Goal: Task Accomplishment & Management: Use online tool/utility

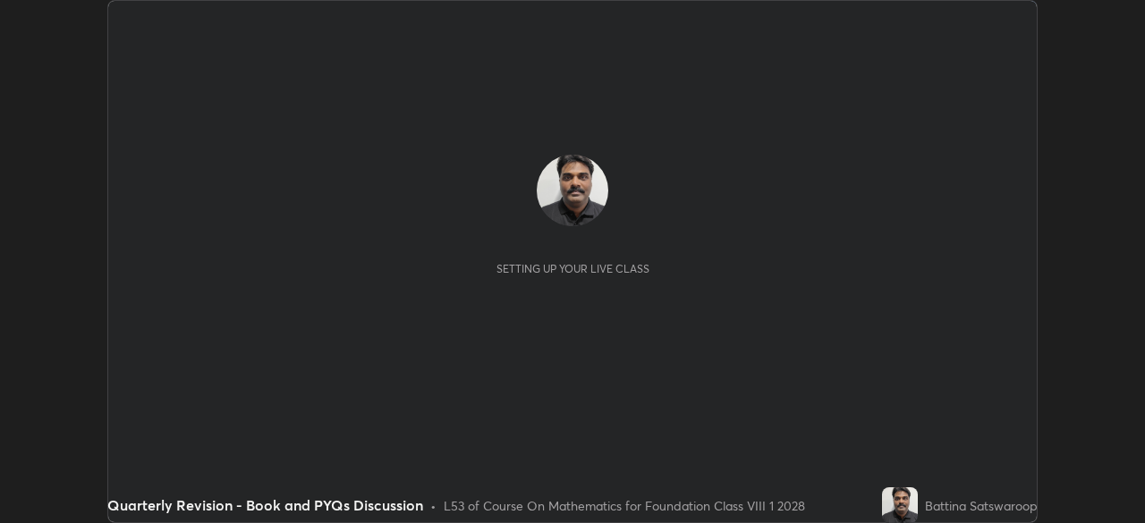
scroll to position [523, 1144]
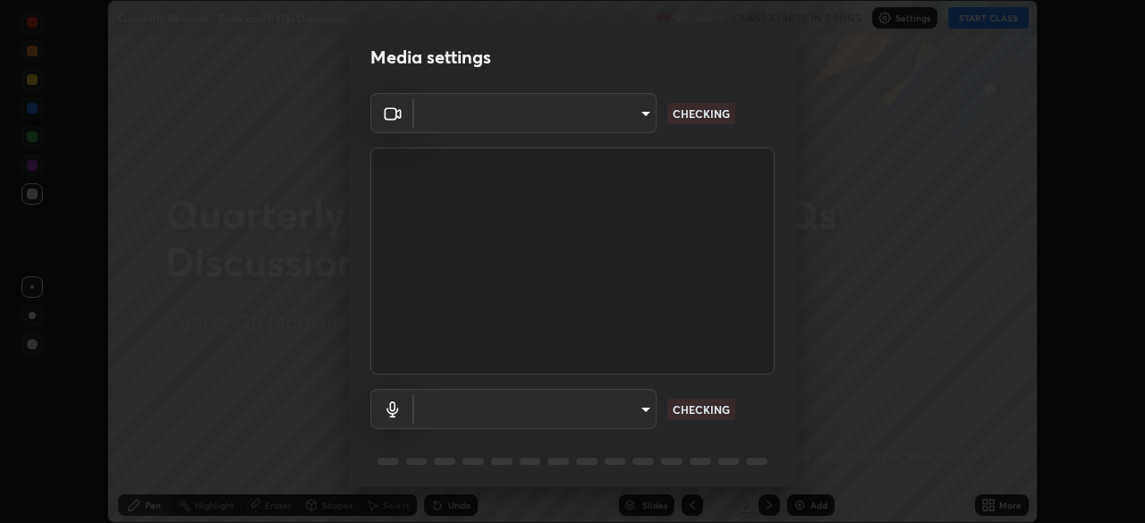
type input "1674d967bf5bfe0c65a51c96eaa310d8c5db01ba72f63f0a3a6b621615c927a6"
click at [638, 402] on body "Erase all Quarterly Revision - Book and PYQs Discussion Recording CLASS STARTS …" at bounding box center [572, 261] width 1145 height 523
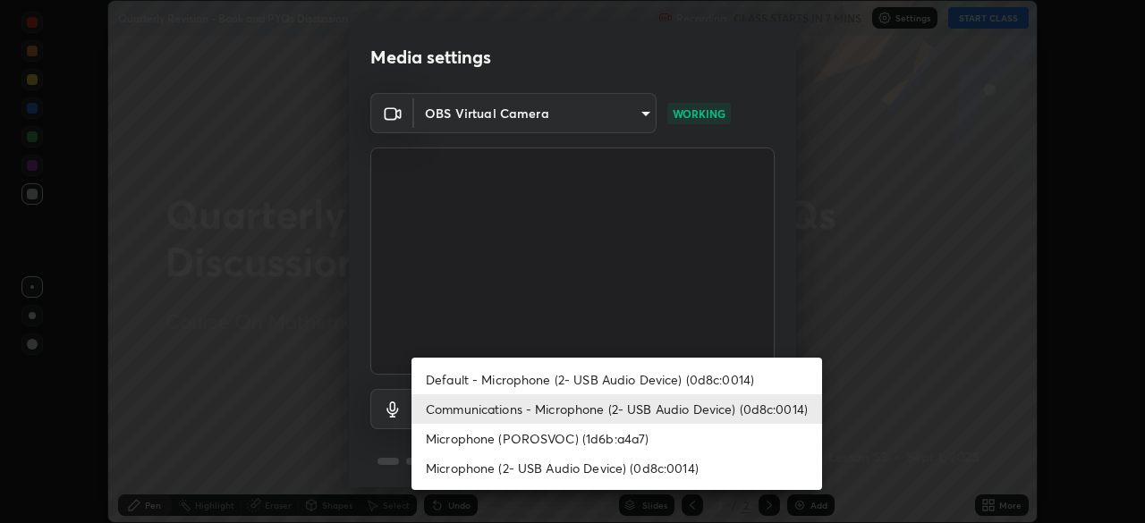
click at [654, 368] on li "Default - Microphone (2- USB Audio Device) (0d8c:0014)" at bounding box center [616, 380] width 410 height 30
type input "default"
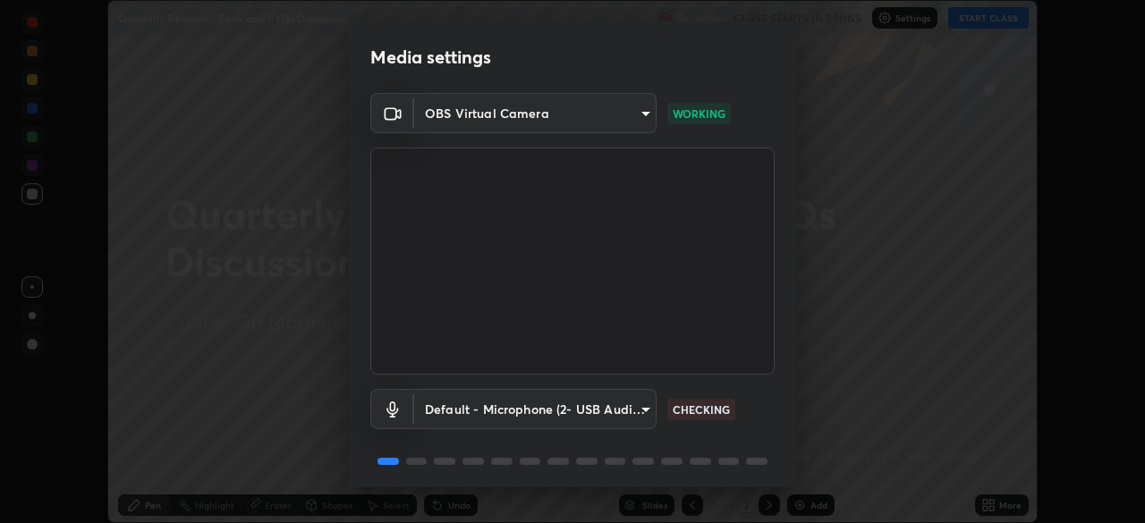
scroll to position [63, 0]
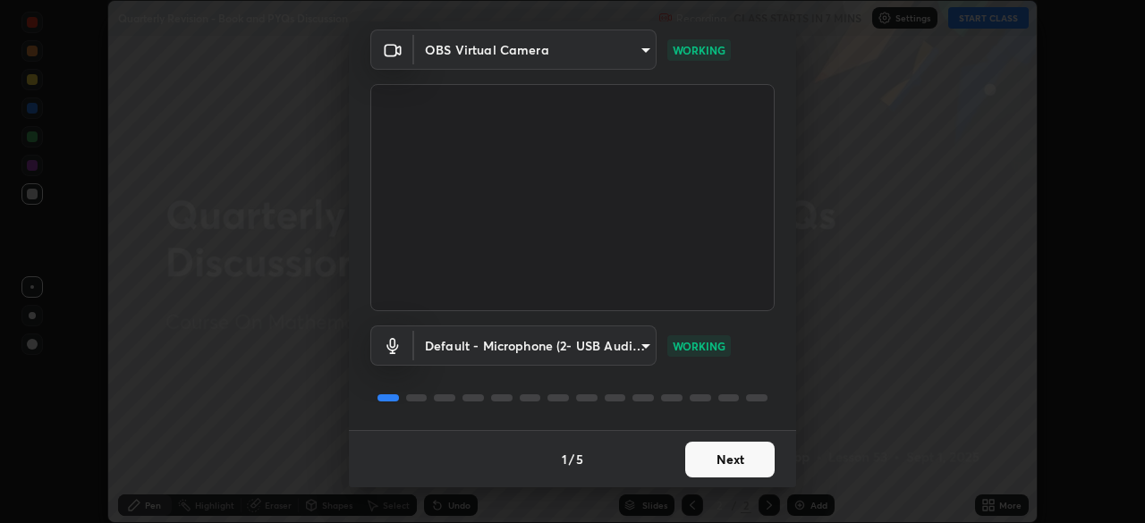
click at [740, 445] on button "Next" at bounding box center [729, 460] width 89 height 36
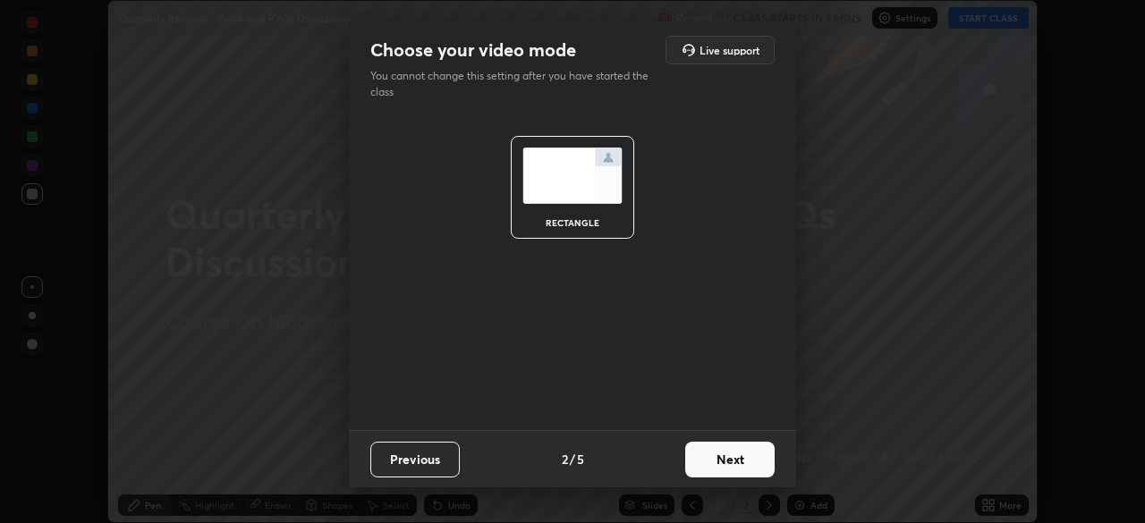
scroll to position [0, 0]
click at [743, 444] on button "Next" at bounding box center [729, 460] width 89 height 36
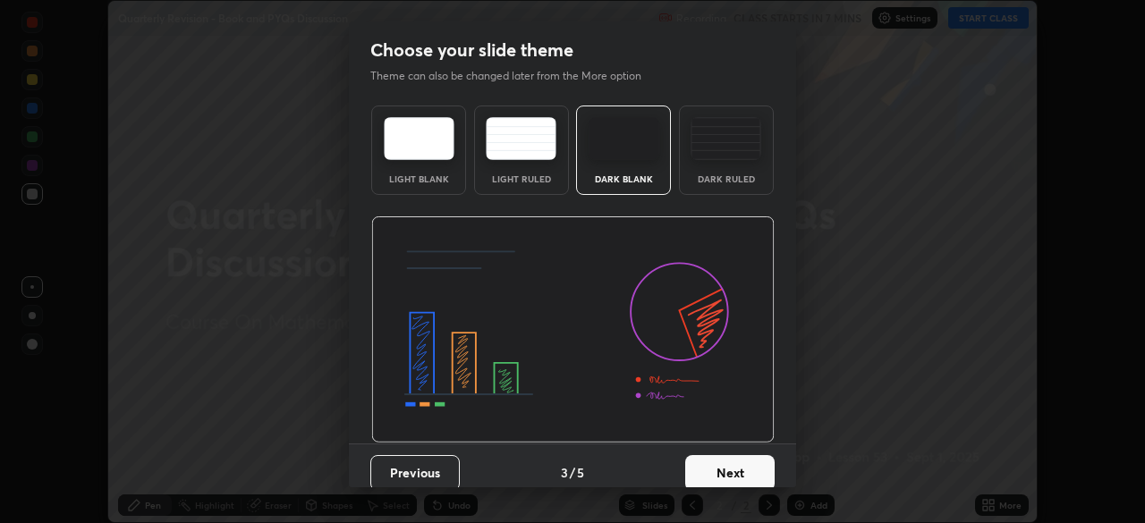
click at [745, 456] on button "Next" at bounding box center [729, 473] width 89 height 36
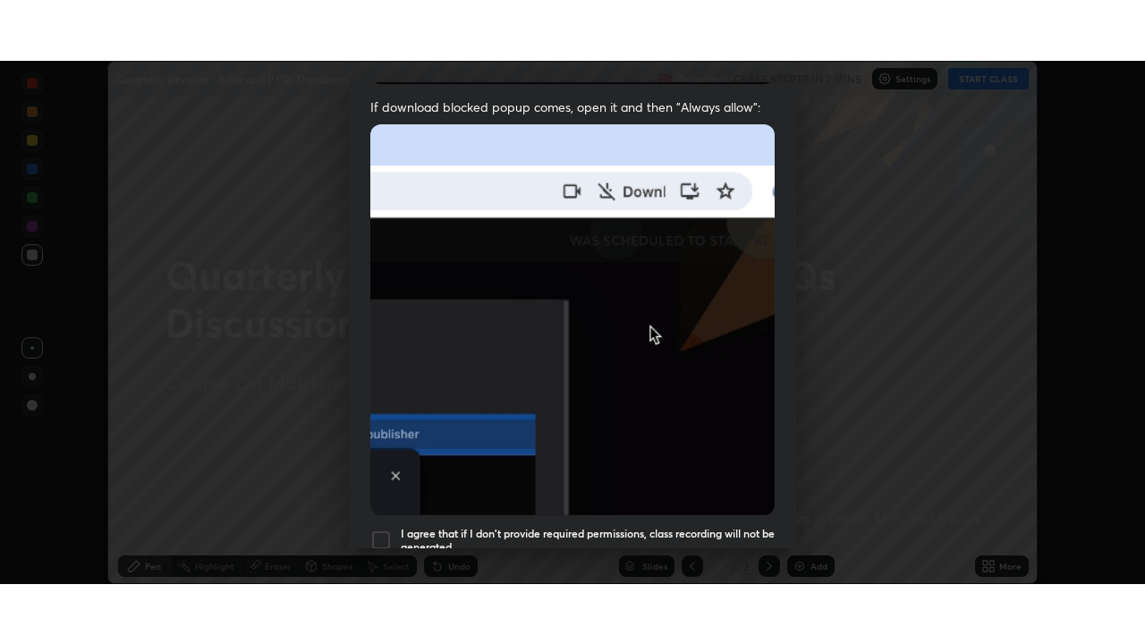
scroll to position [428, 0]
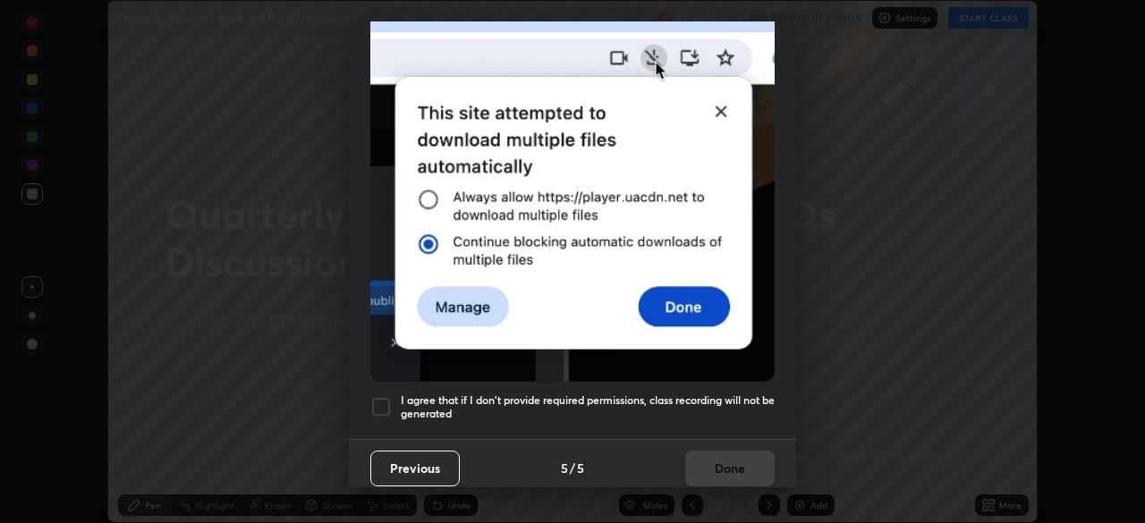
click at [703, 394] on h5 "I agree that if I don't provide required permissions, class recording will not …" at bounding box center [588, 408] width 374 height 28
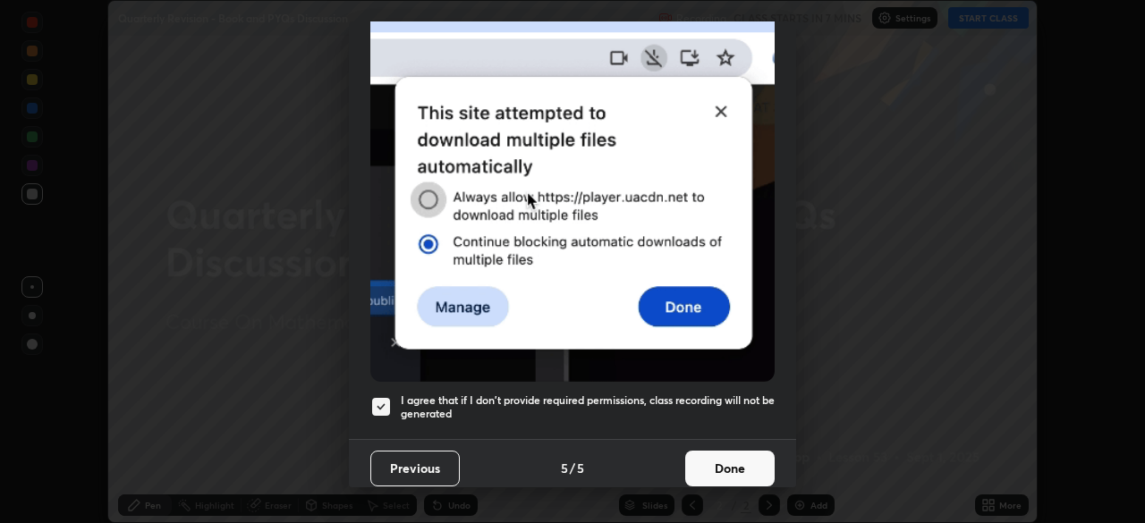
click at [731, 462] on button "Done" at bounding box center [729, 469] width 89 height 36
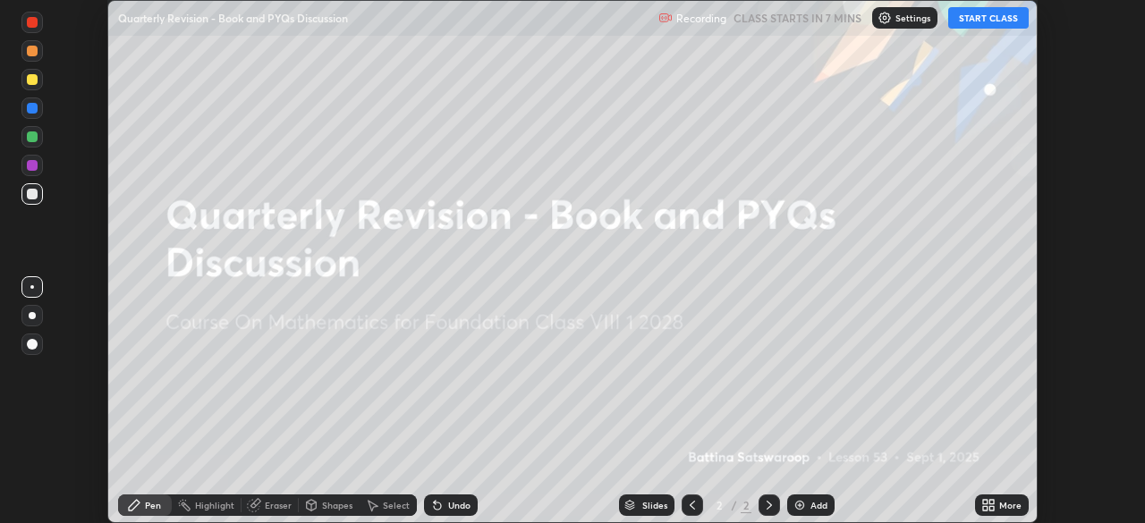
click at [820, 497] on div "Add" at bounding box center [810, 505] width 47 height 21
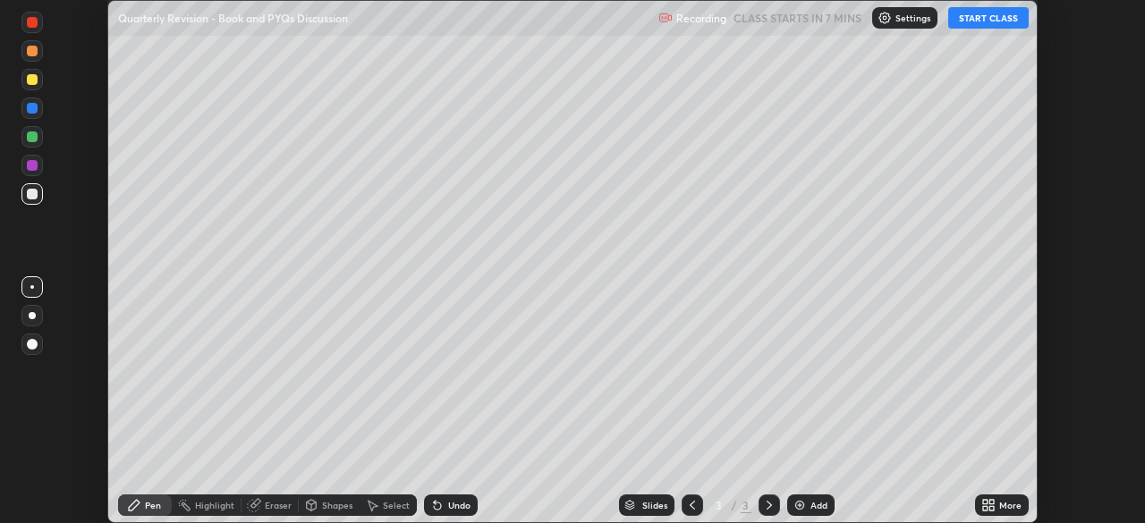
click at [990, 502] on icon at bounding box center [991, 502] width 4 height 4
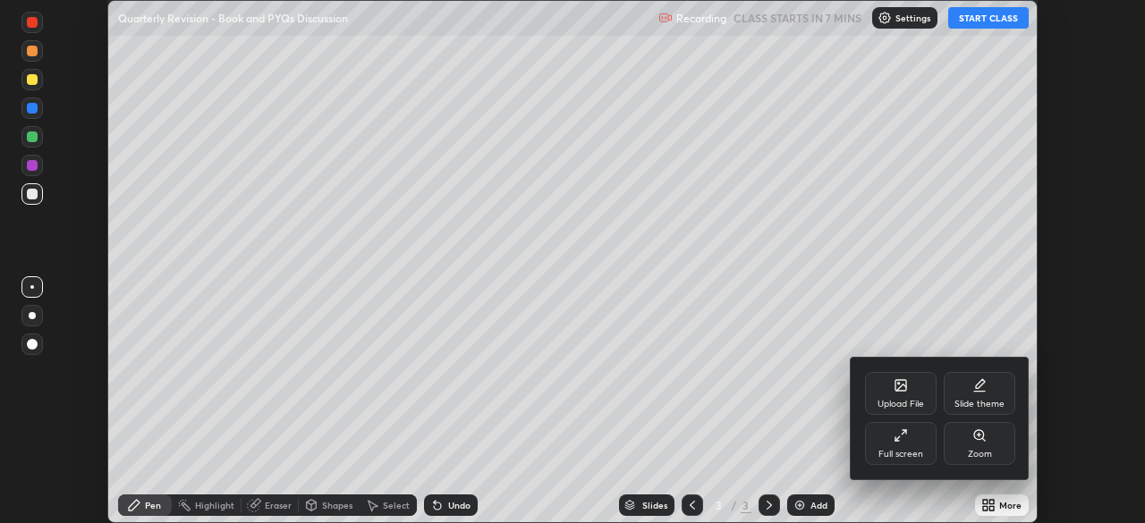
click at [919, 434] on div "Full screen" at bounding box center [901, 443] width 72 height 43
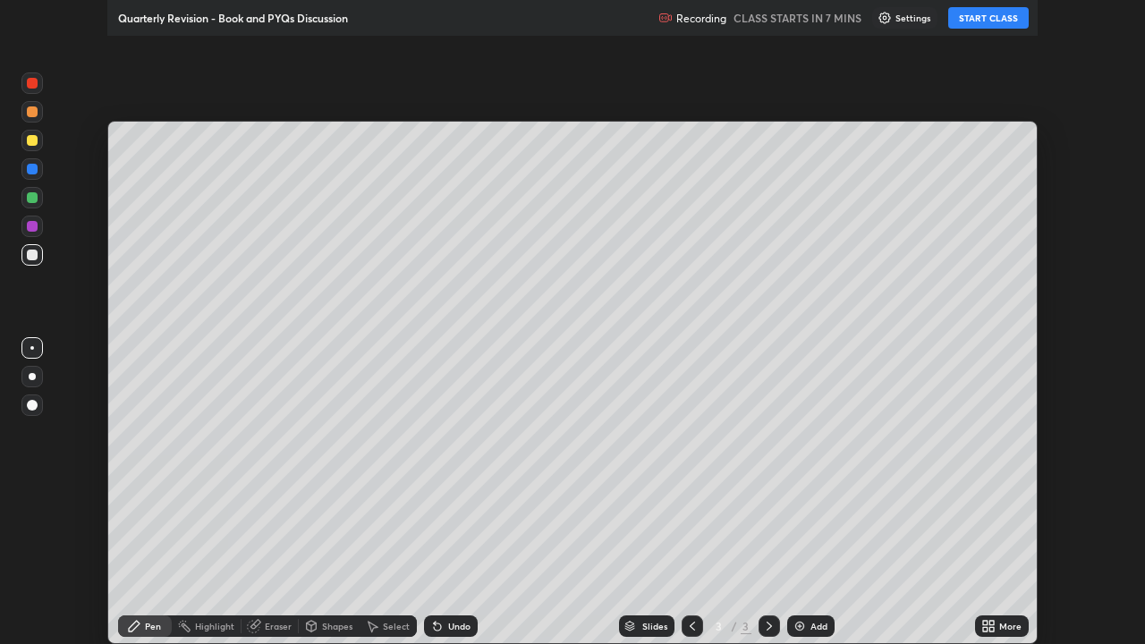
scroll to position [644, 1145]
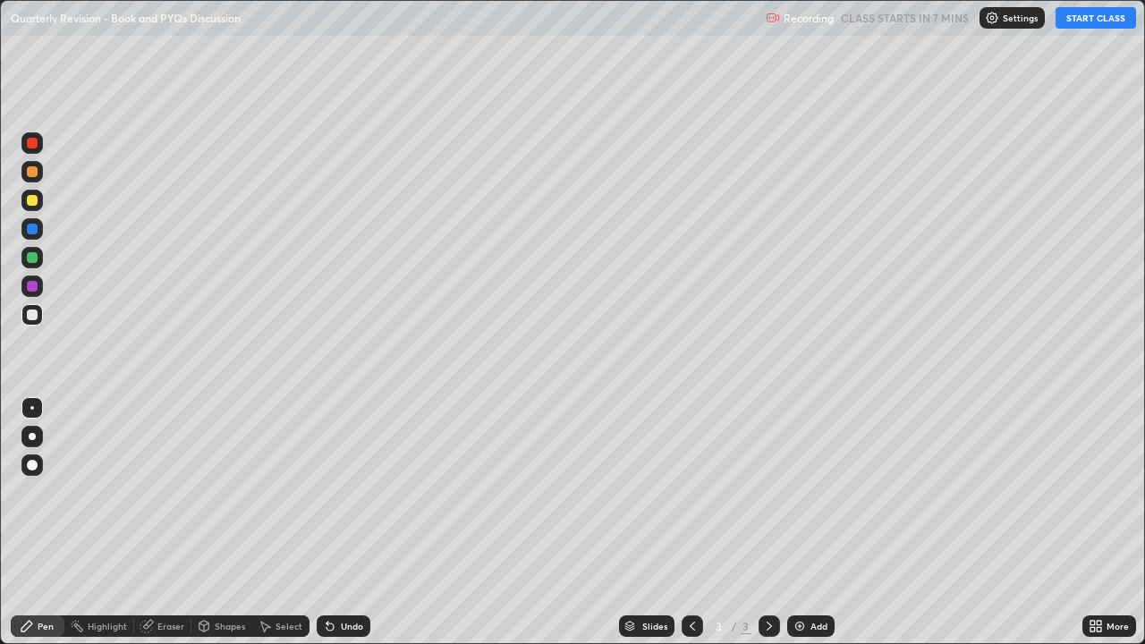
click at [1082, 12] on button "START CLASS" at bounding box center [1095, 17] width 80 height 21
click at [184, 522] on div "Eraser" at bounding box center [162, 625] width 57 height 21
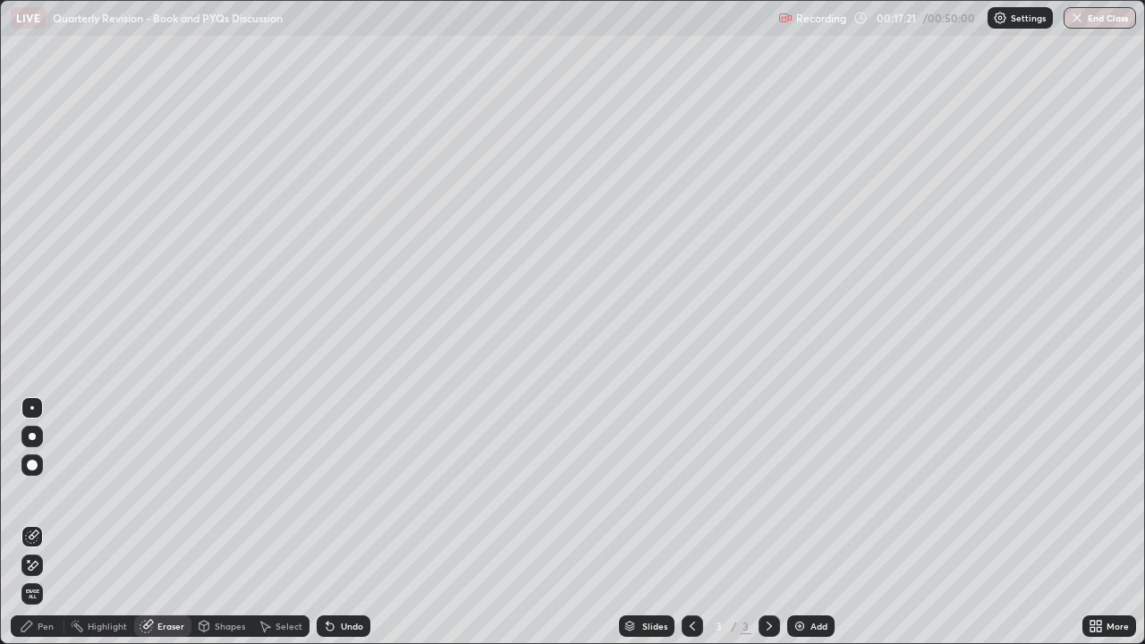
click at [164, 522] on div "Eraser" at bounding box center [162, 626] width 57 height 36
